Goal: Information Seeking & Learning: Learn about a topic

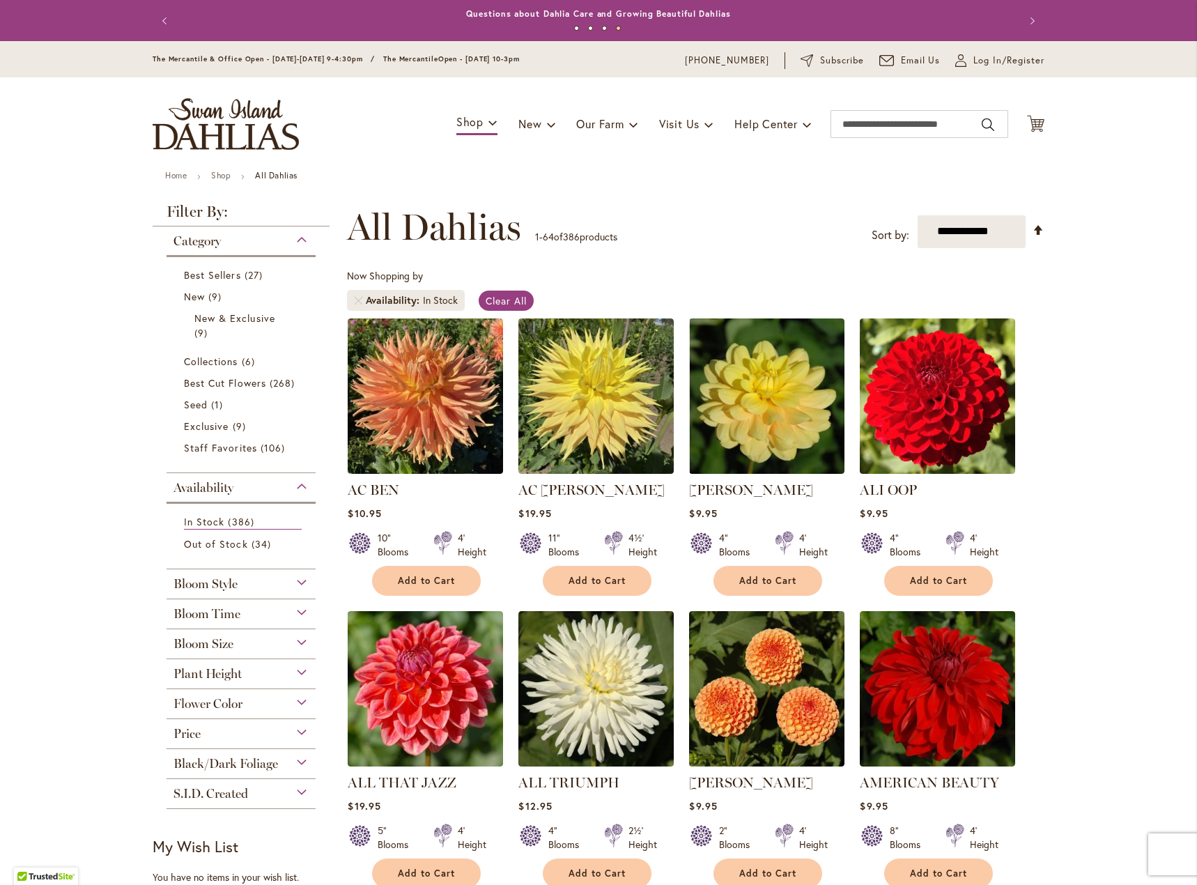
scroll to position [209, 0]
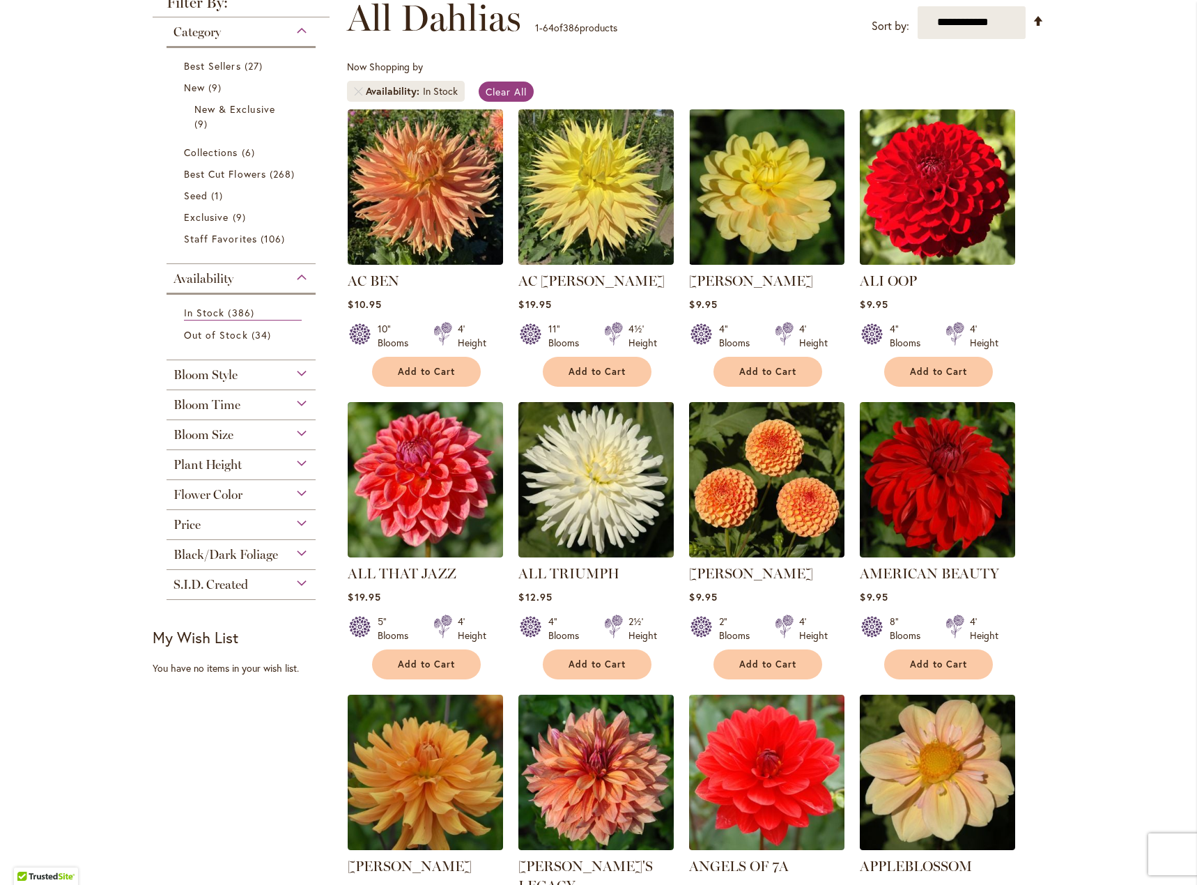
click at [232, 405] on span "Bloom Time" at bounding box center [207, 404] width 67 height 15
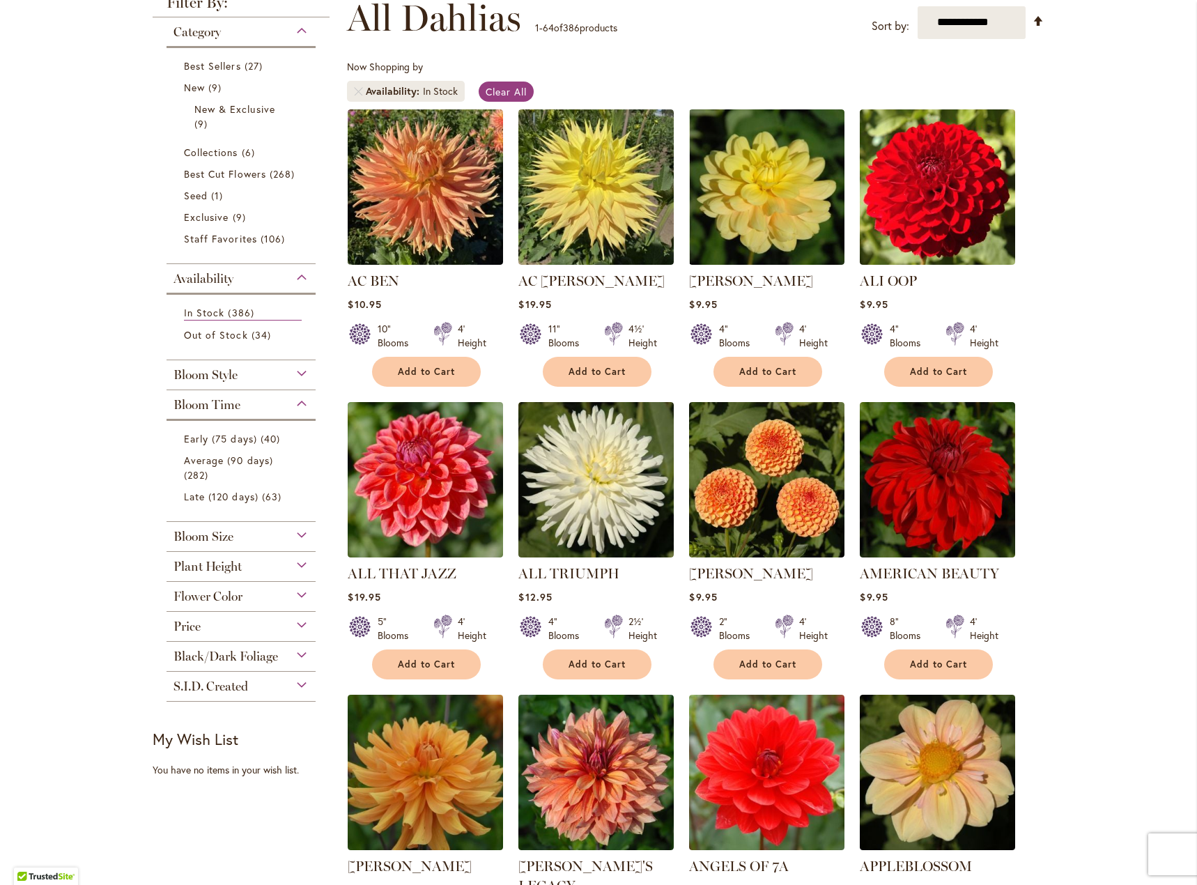
click at [232, 405] on span "Bloom Time" at bounding box center [207, 404] width 67 height 15
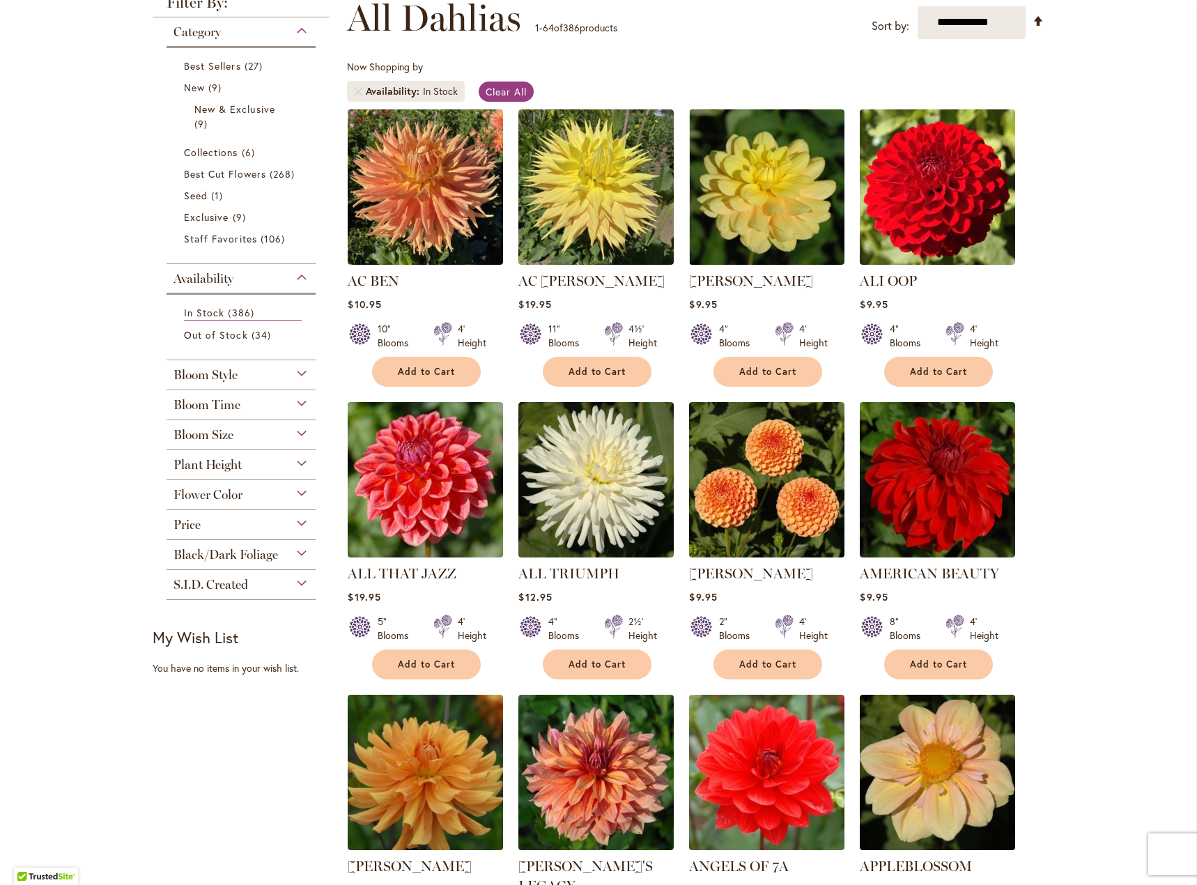
click at [233, 437] on div "Bloom Size" at bounding box center [241, 431] width 149 height 22
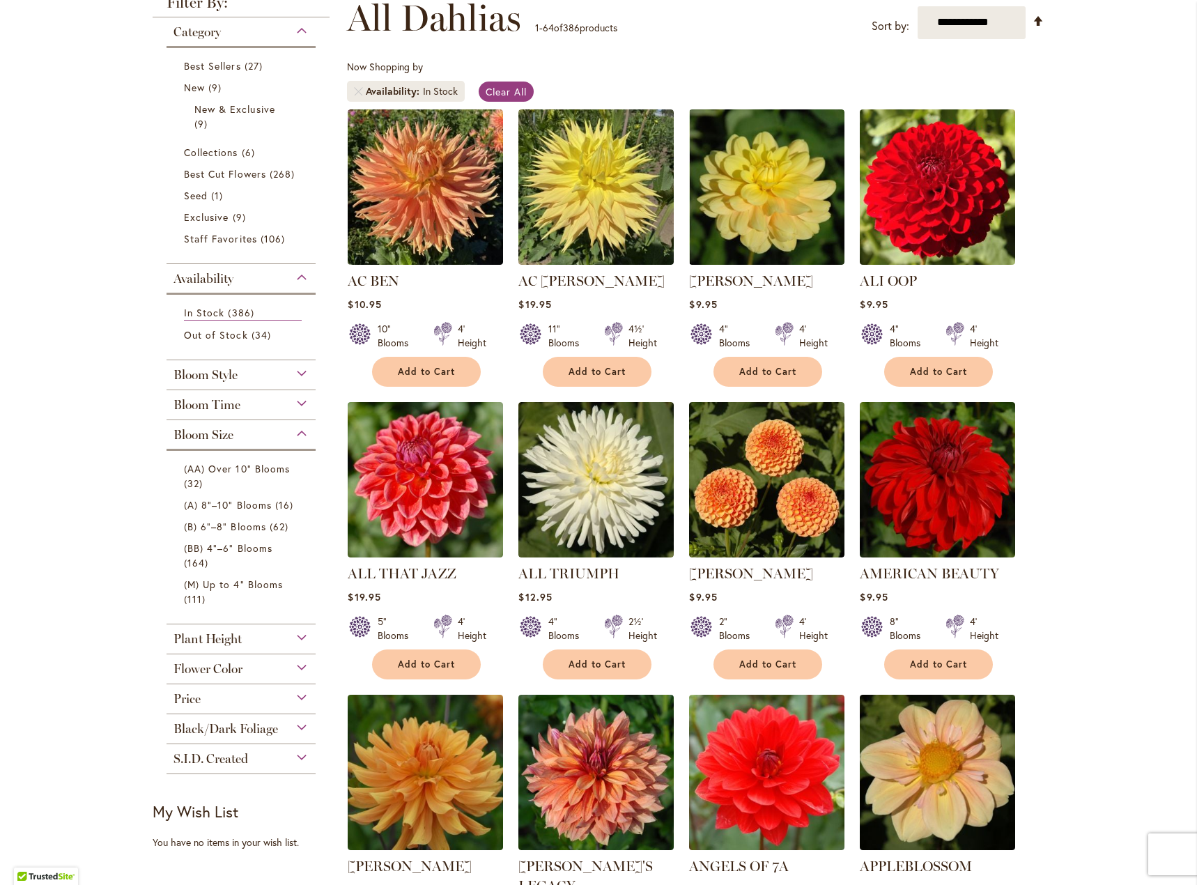
click at [225, 430] on span "Bloom Size" at bounding box center [204, 434] width 60 height 15
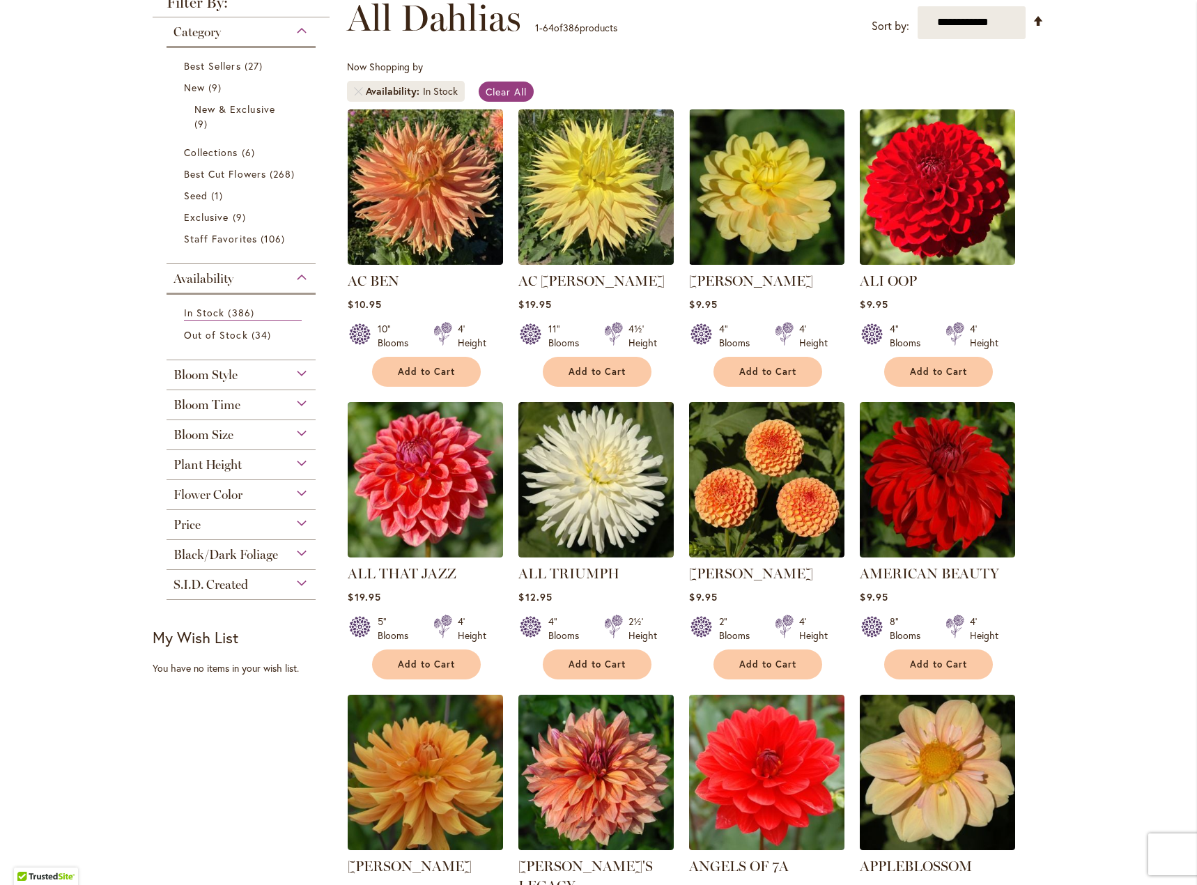
click at [236, 378] on div "Bloom Style" at bounding box center [241, 371] width 149 height 22
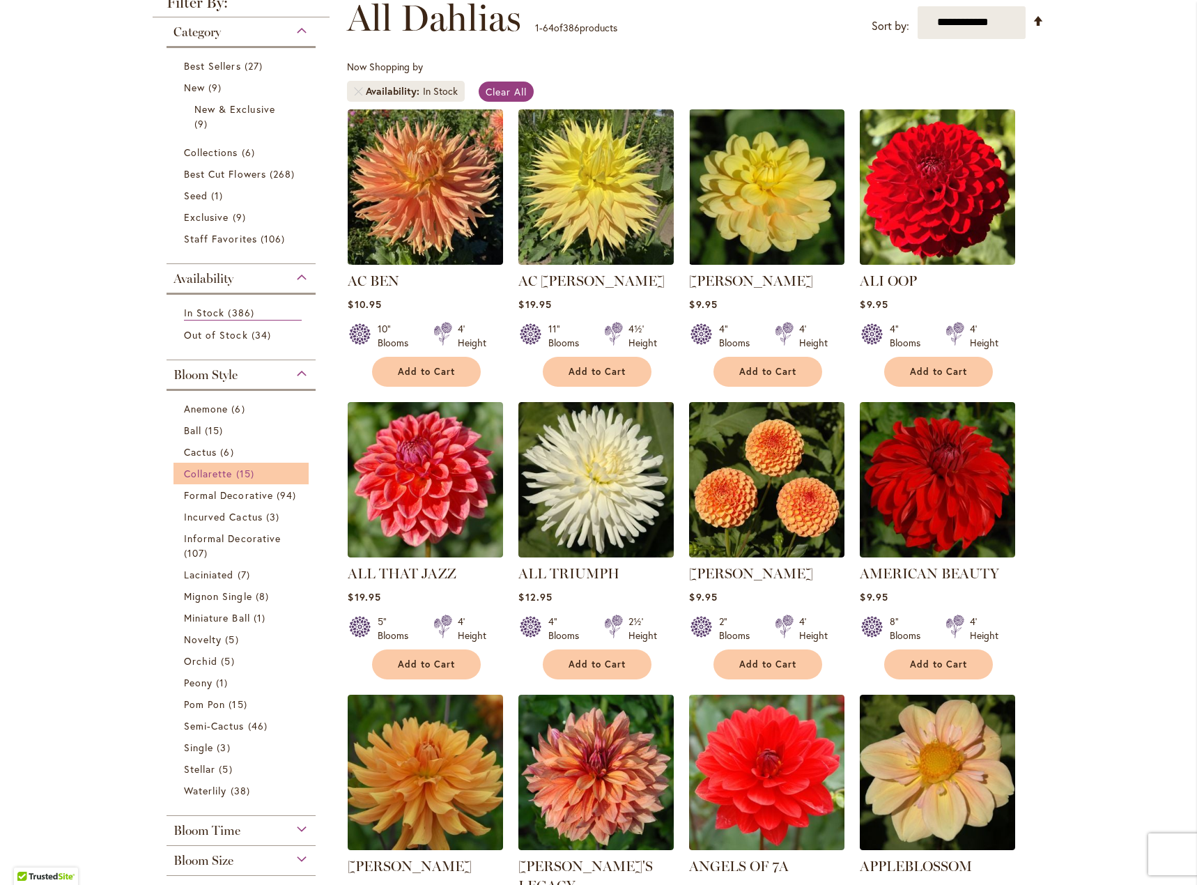
click at [236, 476] on span "15 items" at bounding box center [247, 473] width 22 height 15
click at [223, 467] on span "Collarette" at bounding box center [208, 473] width 49 height 13
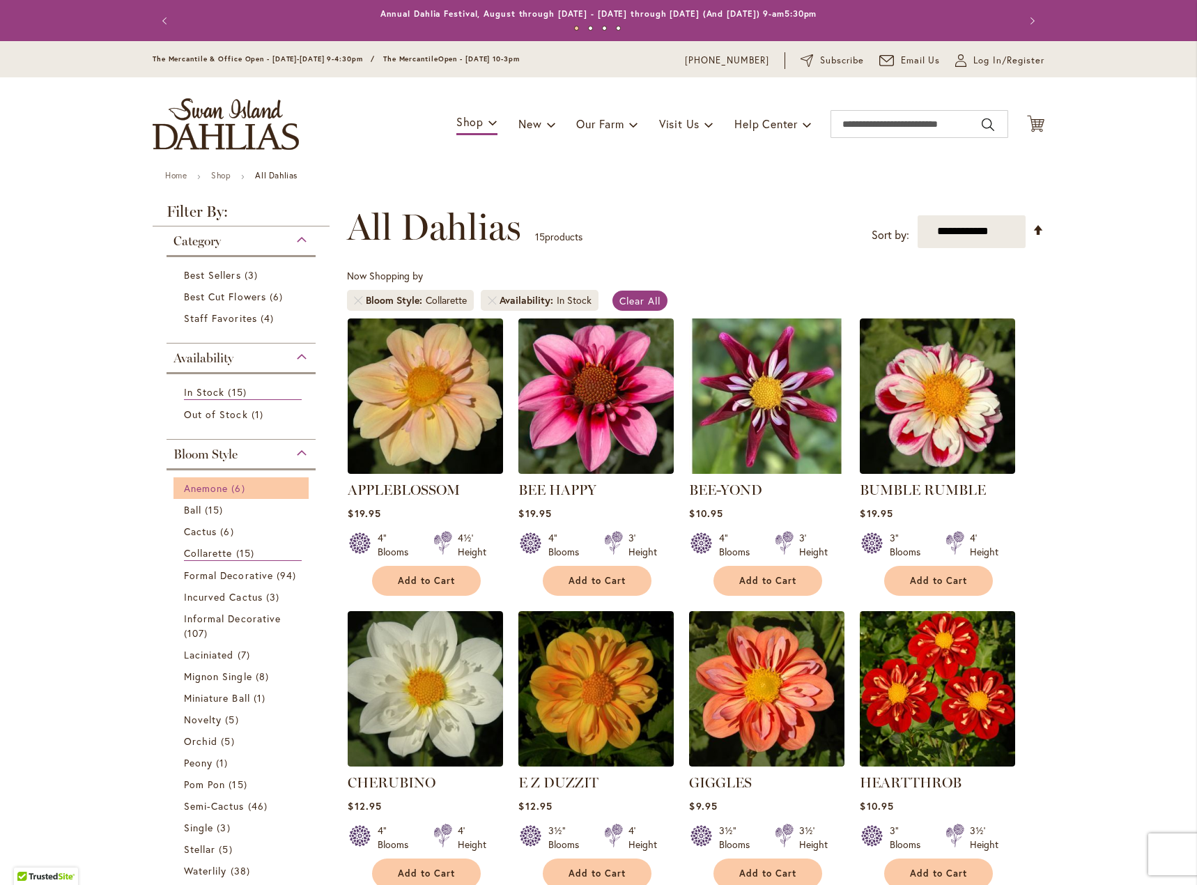
click at [212, 491] on span "Anemone" at bounding box center [206, 488] width 44 height 13
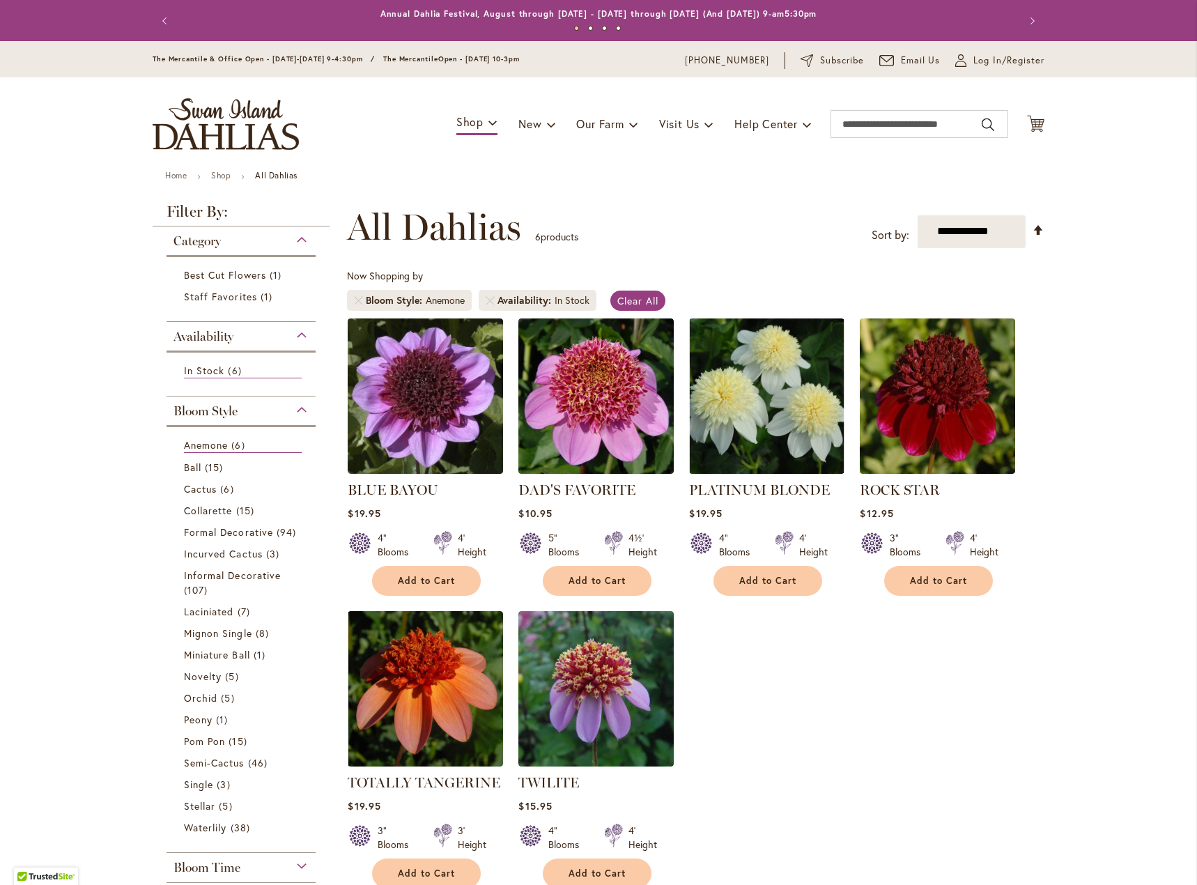
scroll to position [216, 0]
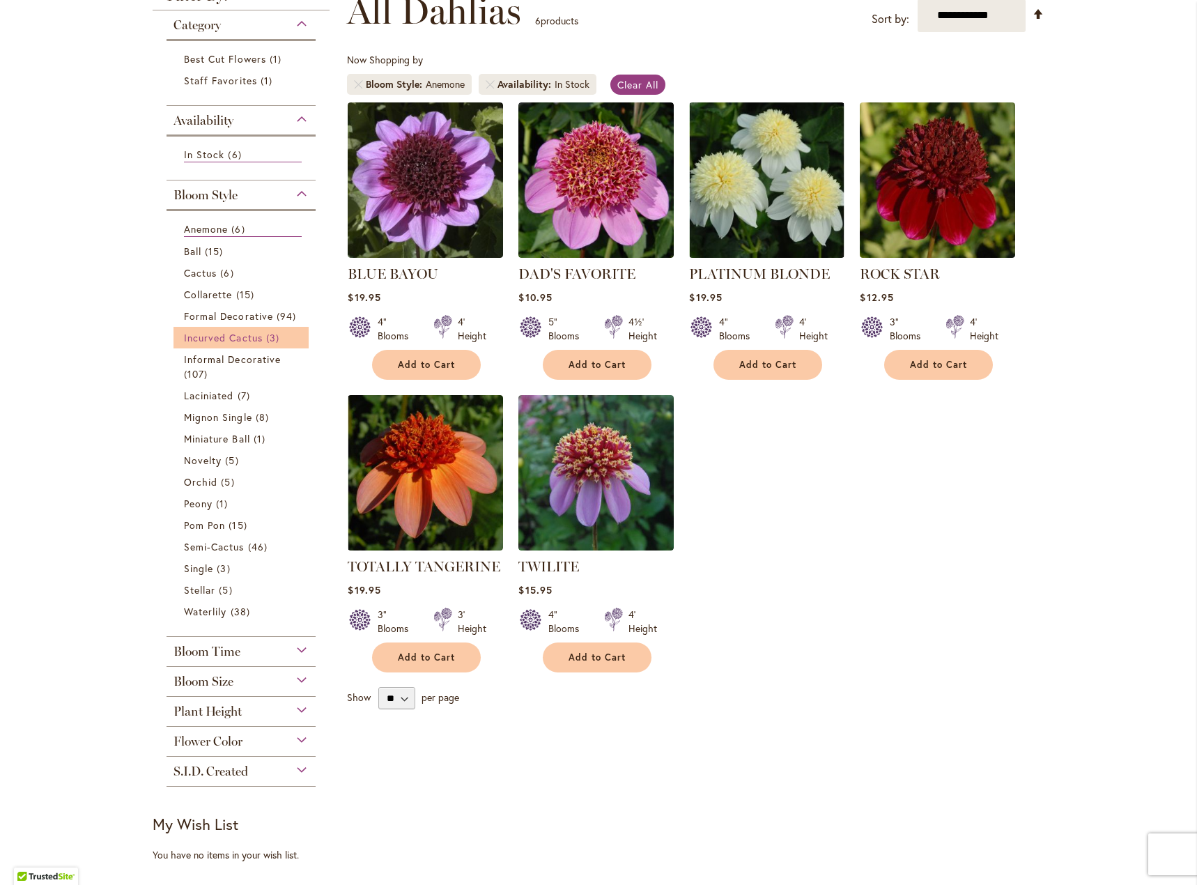
click at [240, 341] on span "Incurved Cactus" at bounding box center [223, 337] width 79 height 13
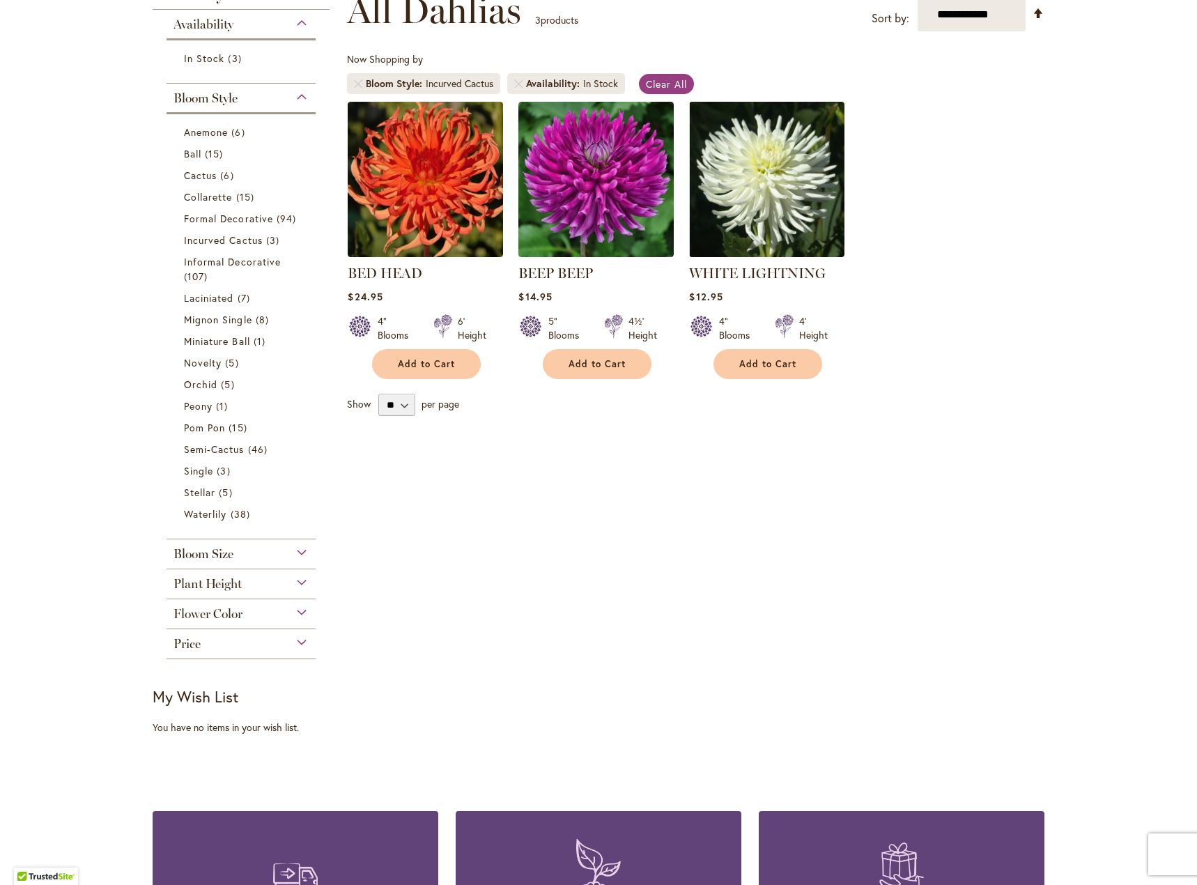
scroll to position [216, 0]
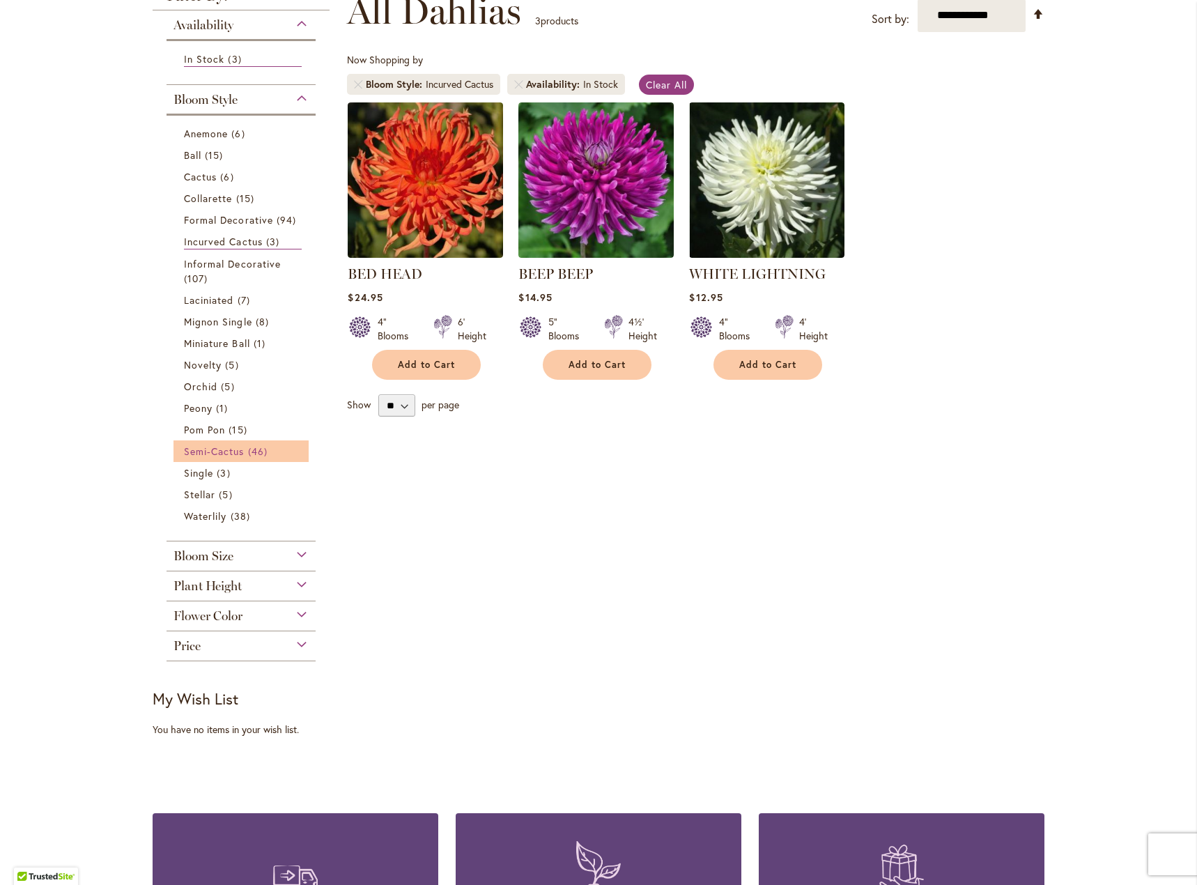
drag, startPoint x: 193, startPoint y: 456, endPoint x: 200, endPoint y: 452, distance: 8.1
click at [194, 456] on span "Semi-Cactus" at bounding box center [214, 451] width 61 height 13
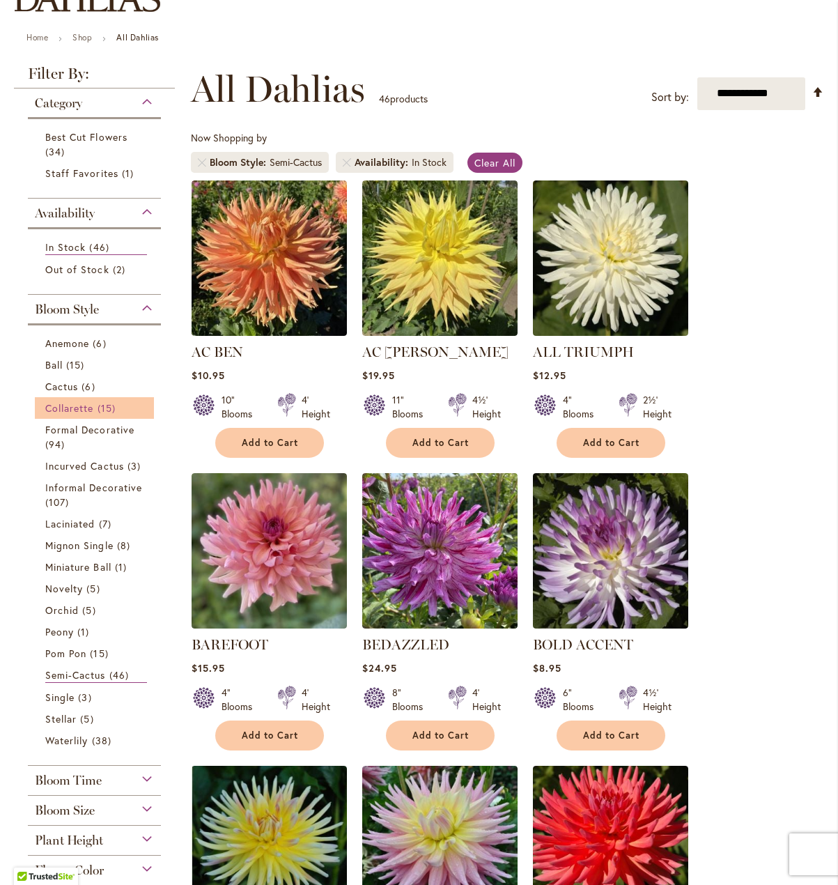
scroll to position [139, 0]
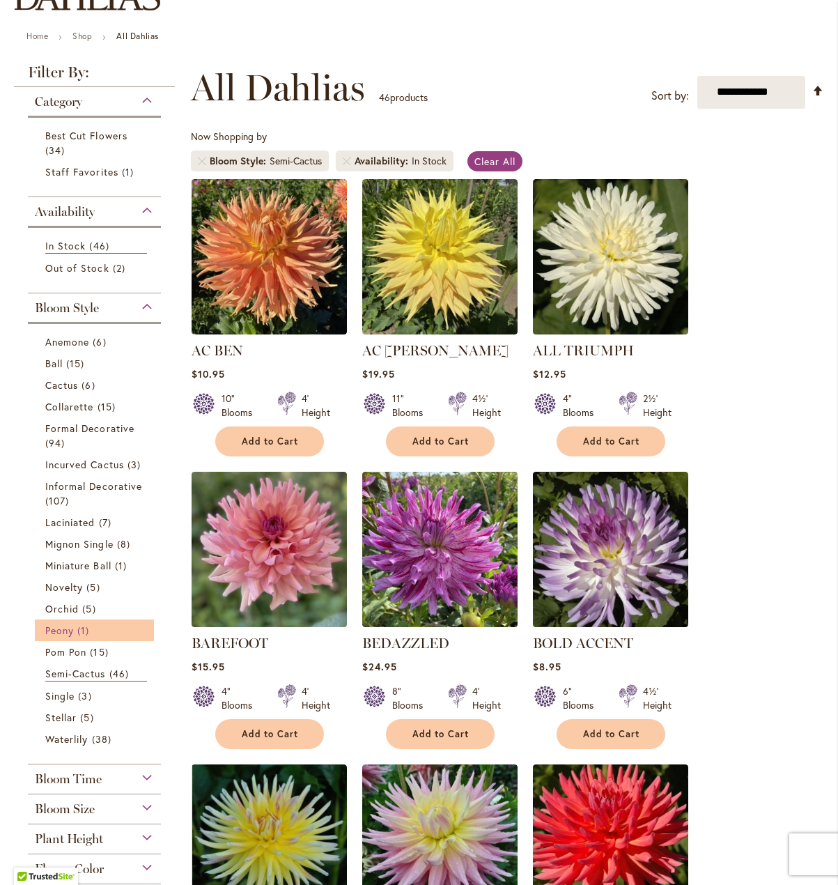
click at [57, 628] on span "Peony" at bounding box center [59, 630] width 29 height 13
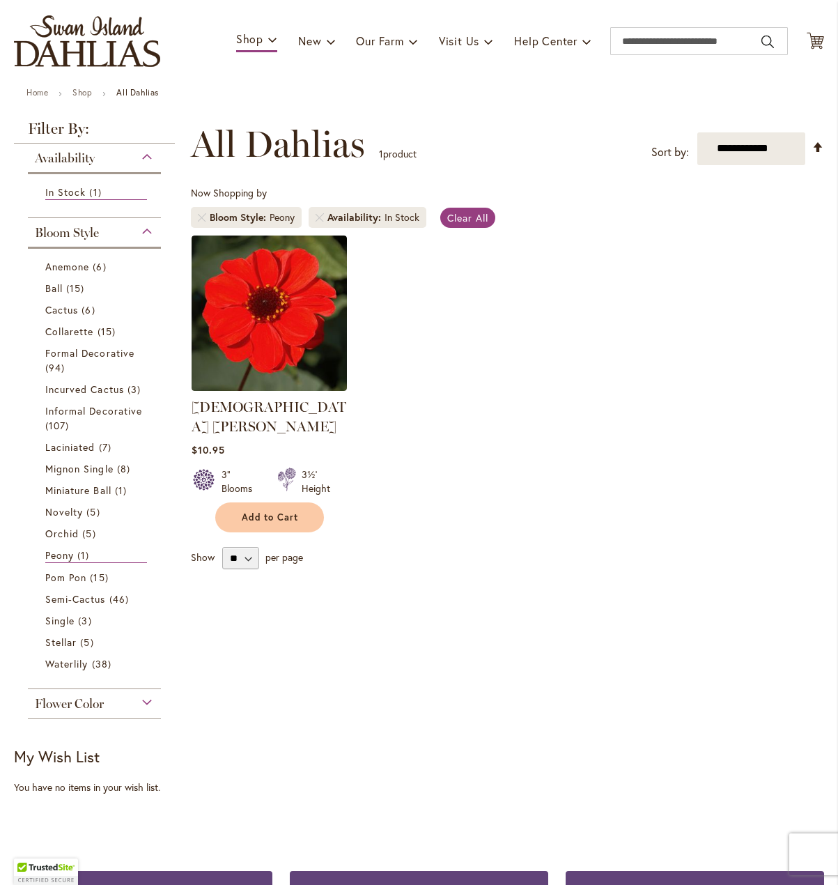
scroll to position [58, 0]
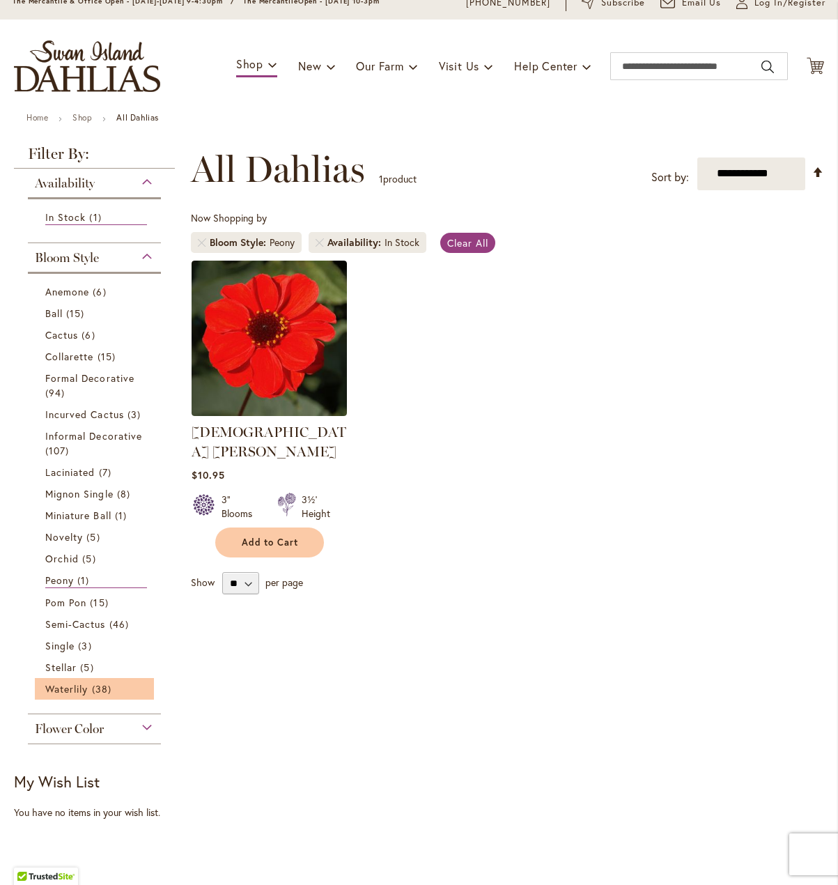
click at [47, 697] on li "Waterlily 38 items" at bounding box center [94, 689] width 119 height 22
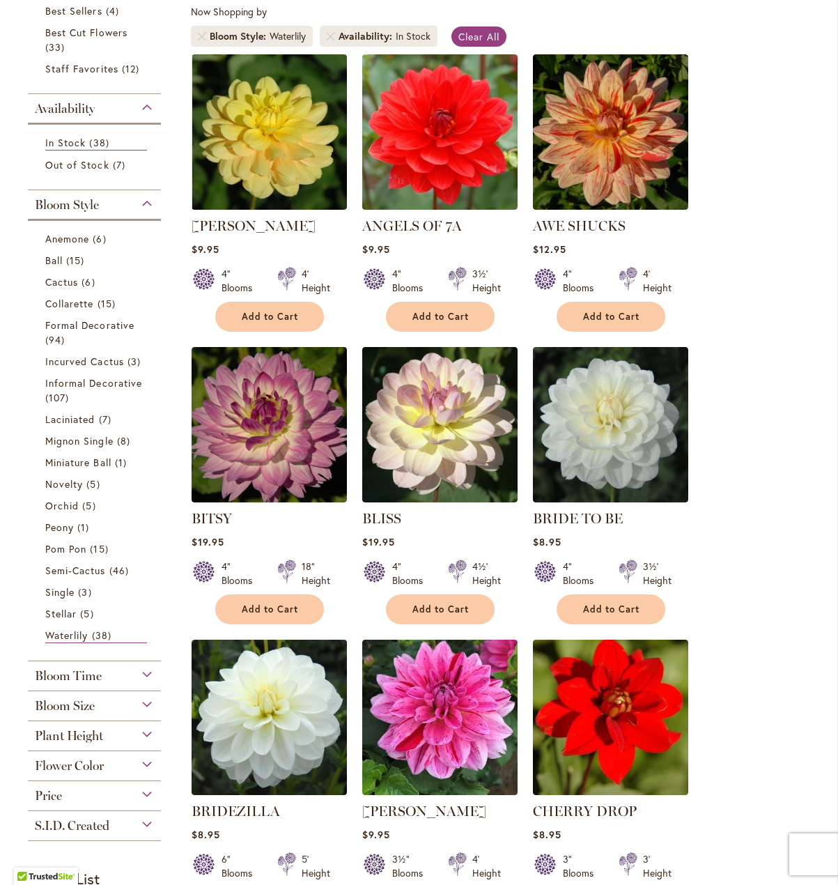
scroll to position [348, 0]
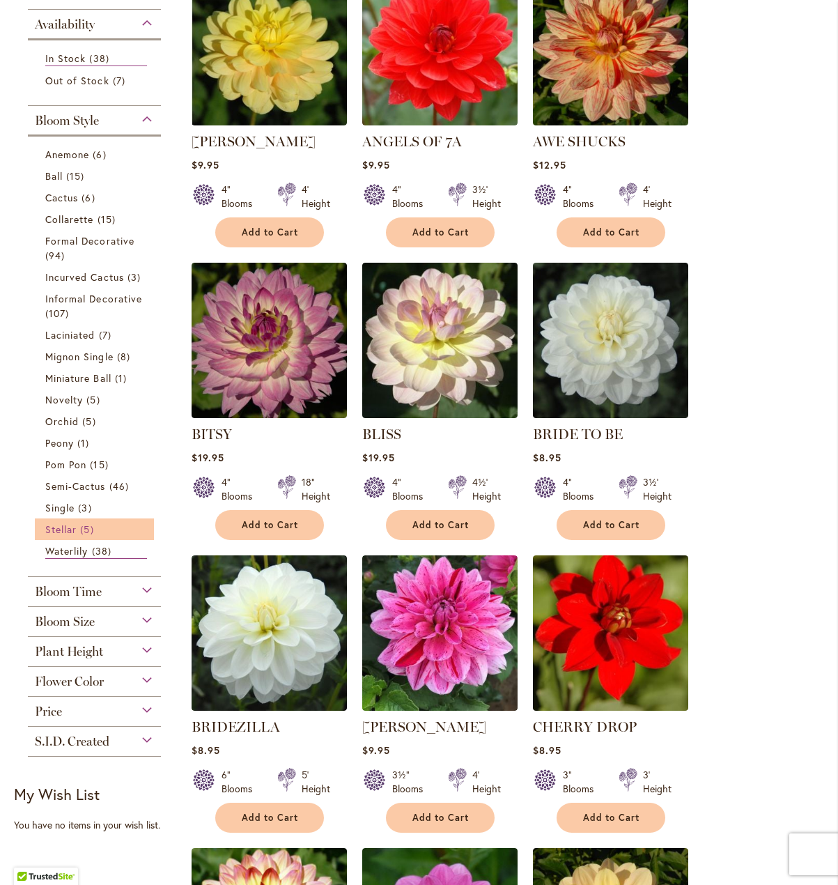
click at [56, 533] on span "Stellar" at bounding box center [60, 529] width 31 height 13
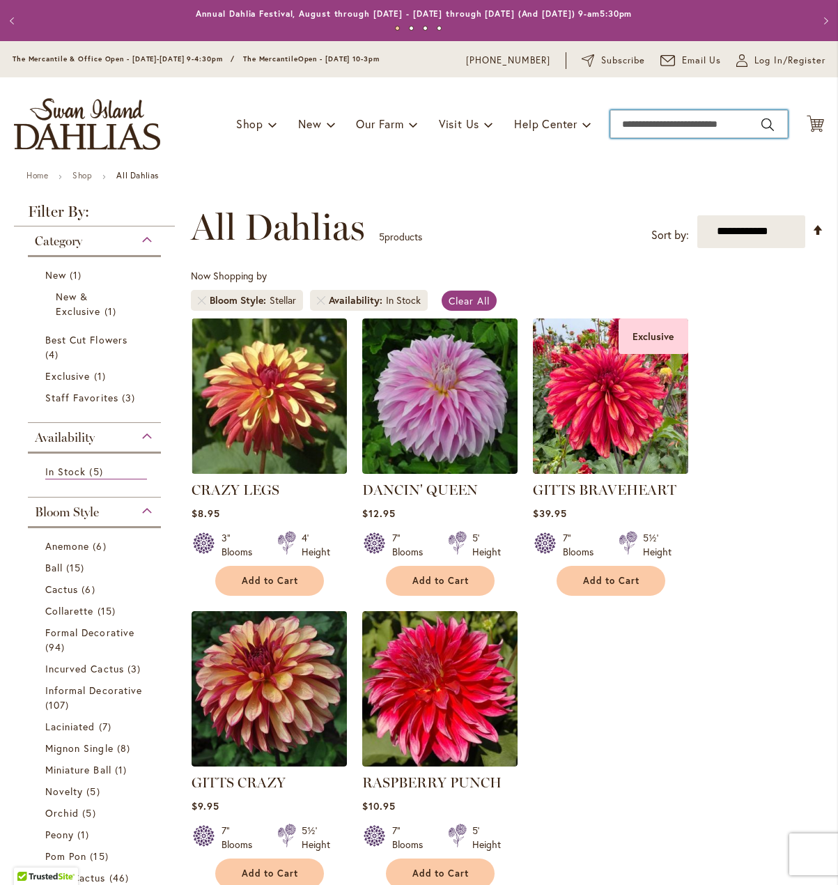
click at [673, 134] on input "Search" at bounding box center [699, 124] width 178 height 28
type input "******"
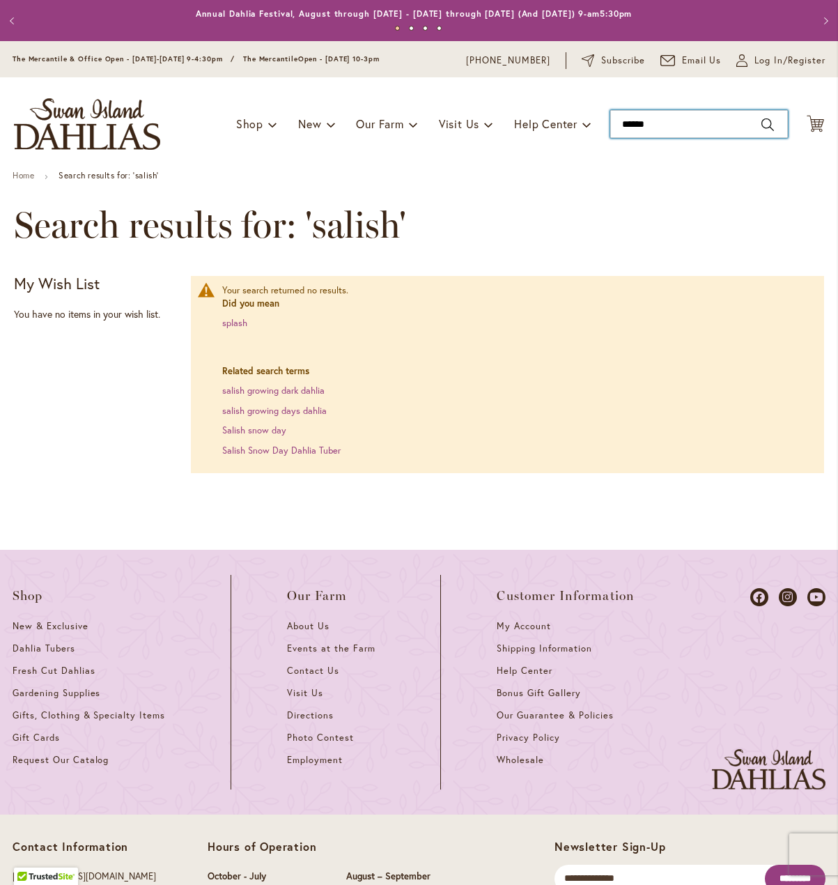
click at [696, 117] on input "******" at bounding box center [699, 124] width 178 height 28
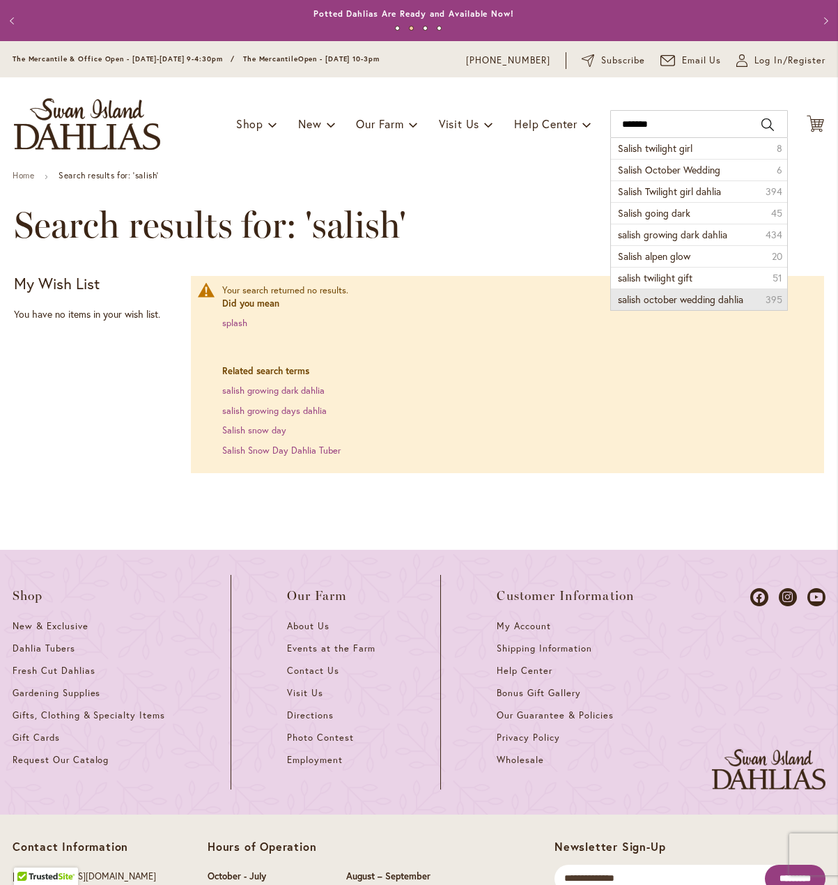
click at [683, 297] on span "salish october wedding dahlia" at bounding box center [680, 299] width 125 height 13
type input "**********"
